Goal: Information Seeking & Learning: Compare options

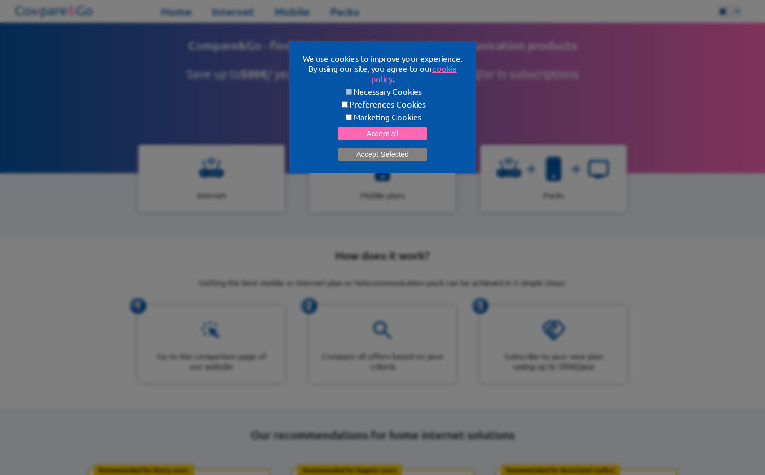
click at [388, 153] on button "Accept Selected" at bounding box center [383, 154] width 90 height 13
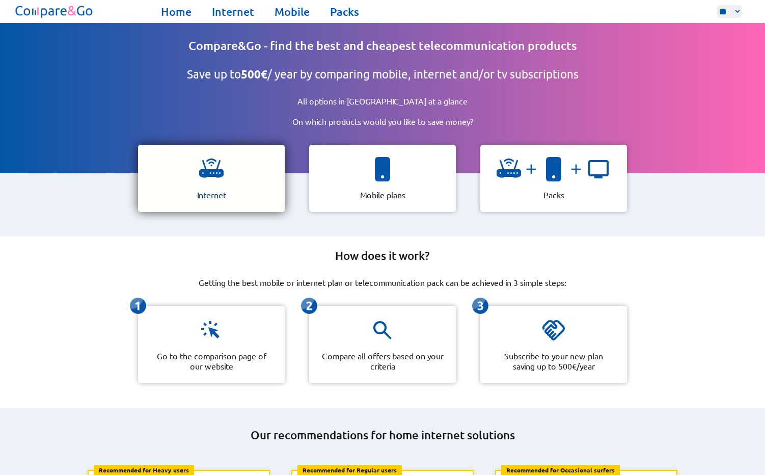
click at [212, 189] on p "Internet" at bounding box center [211, 194] width 29 height 10
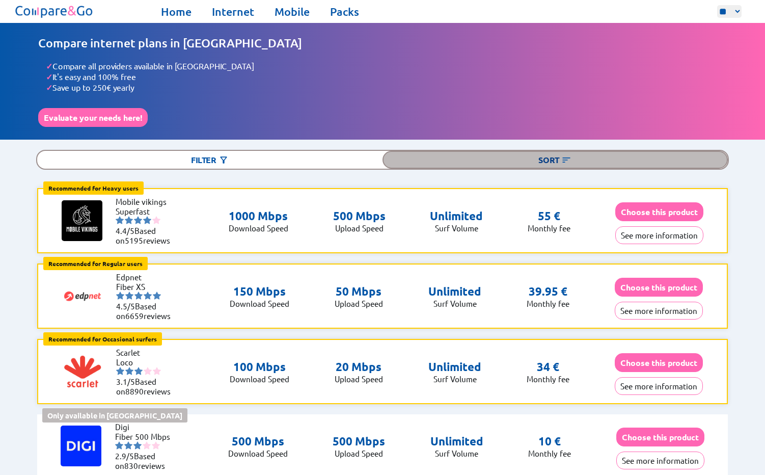
click at [557, 153] on div "Sort" at bounding box center [554, 160] width 345 height 18
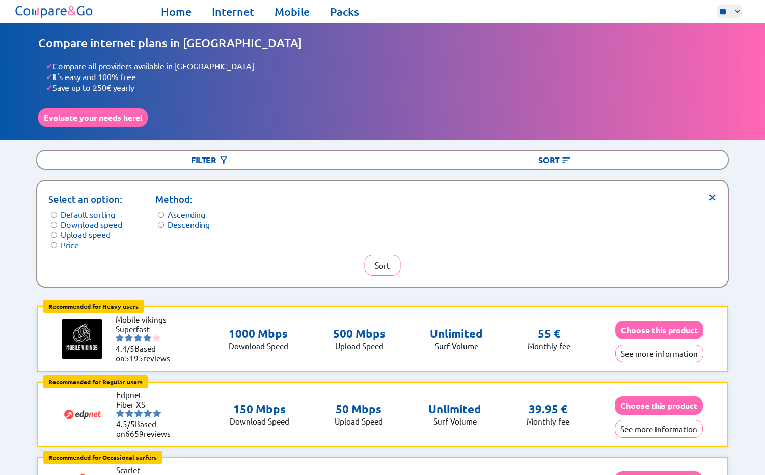
click at [63, 239] on label "Price" at bounding box center [70, 244] width 18 height 10
click at [392, 258] on button "Sort" at bounding box center [382, 265] width 36 height 21
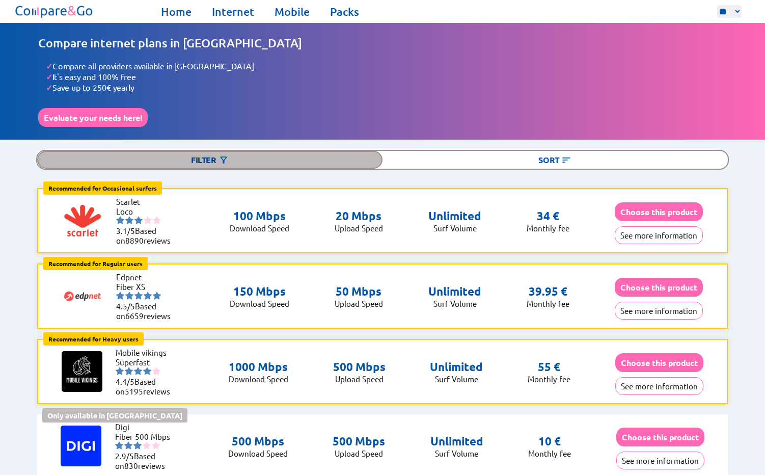
click at [206, 157] on div "Filter" at bounding box center [209, 160] width 345 height 18
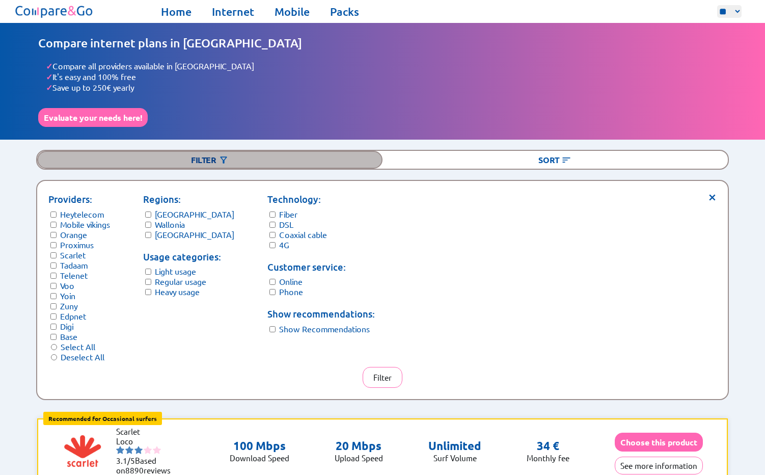
click at [246, 155] on div "Filter" at bounding box center [209, 160] width 345 height 18
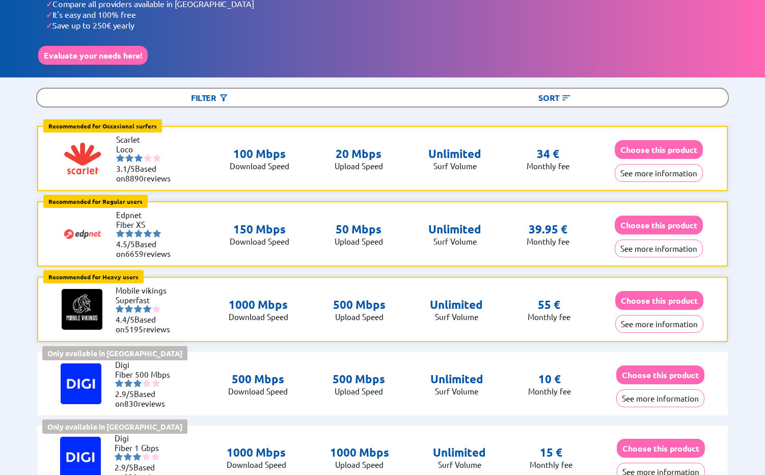
scroll to position [62, 0]
drag, startPoint x: 143, startPoint y: 210, endPoint x: 116, endPoint y: 209, distance: 26.5
click at [116, 210] on li "Edpnet" at bounding box center [146, 215] width 61 height 10
drag, startPoint x: 118, startPoint y: 209, endPoint x: 146, endPoint y: 215, distance: 29.3
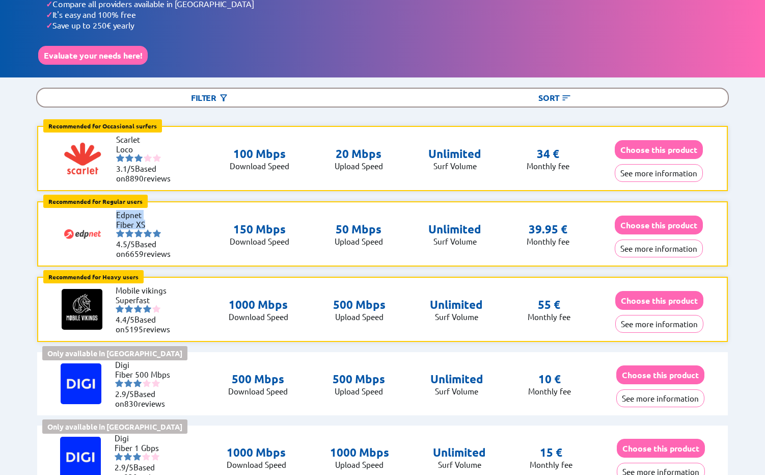
click at [146, 215] on ul "Edpnet Fiber XS 4.5/5 Based on 6659 reviews" at bounding box center [146, 234] width 61 height 48
copy ul "Edpnet Fiber XS"
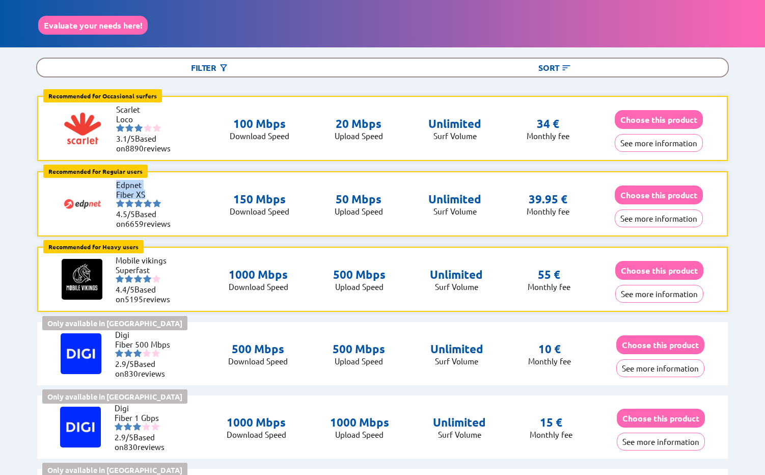
scroll to position [80, 0]
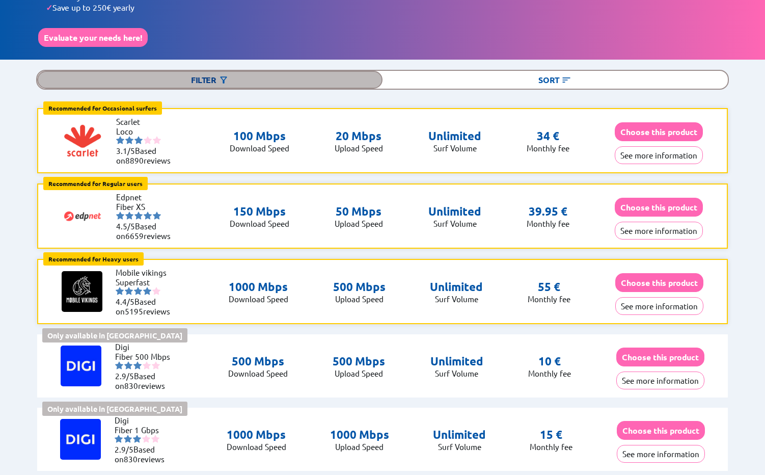
click at [161, 71] on div "Filter" at bounding box center [209, 80] width 345 height 18
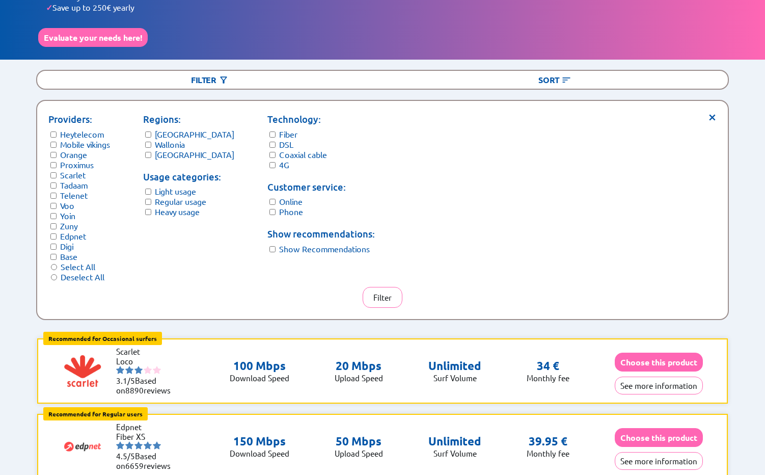
click at [267, 130] on form "Technology: Fiber DSL Coaxial cable 4G" at bounding box center [320, 141] width 107 height 58
click at [371, 290] on button "Filter" at bounding box center [383, 297] width 40 height 21
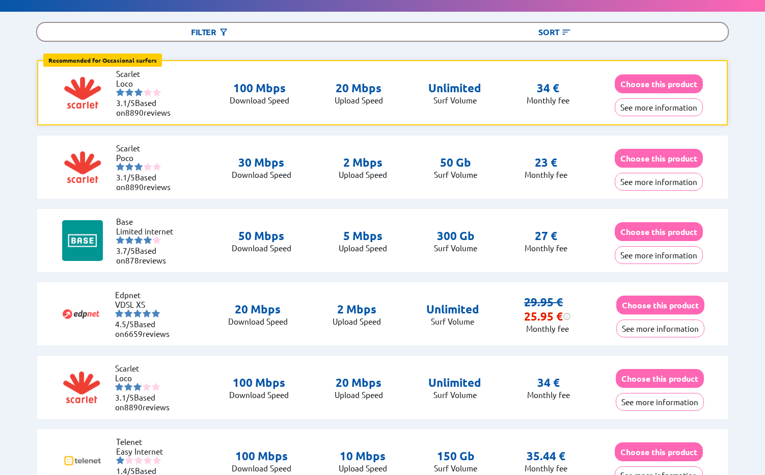
scroll to position [132, 0]
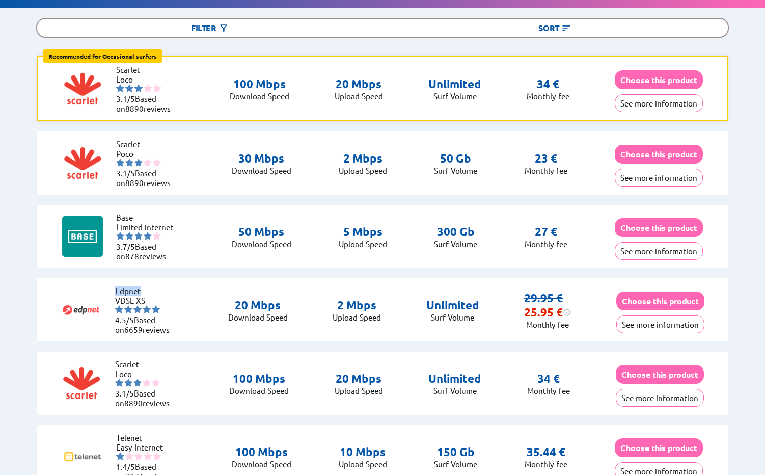
drag, startPoint x: 115, startPoint y: 287, endPoint x: 145, endPoint y: 287, distance: 30.0
click at [145, 287] on li "Edpnet" at bounding box center [145, 291] width 61 height 10
copy li "Edpnet"
